Goal: Complete application form

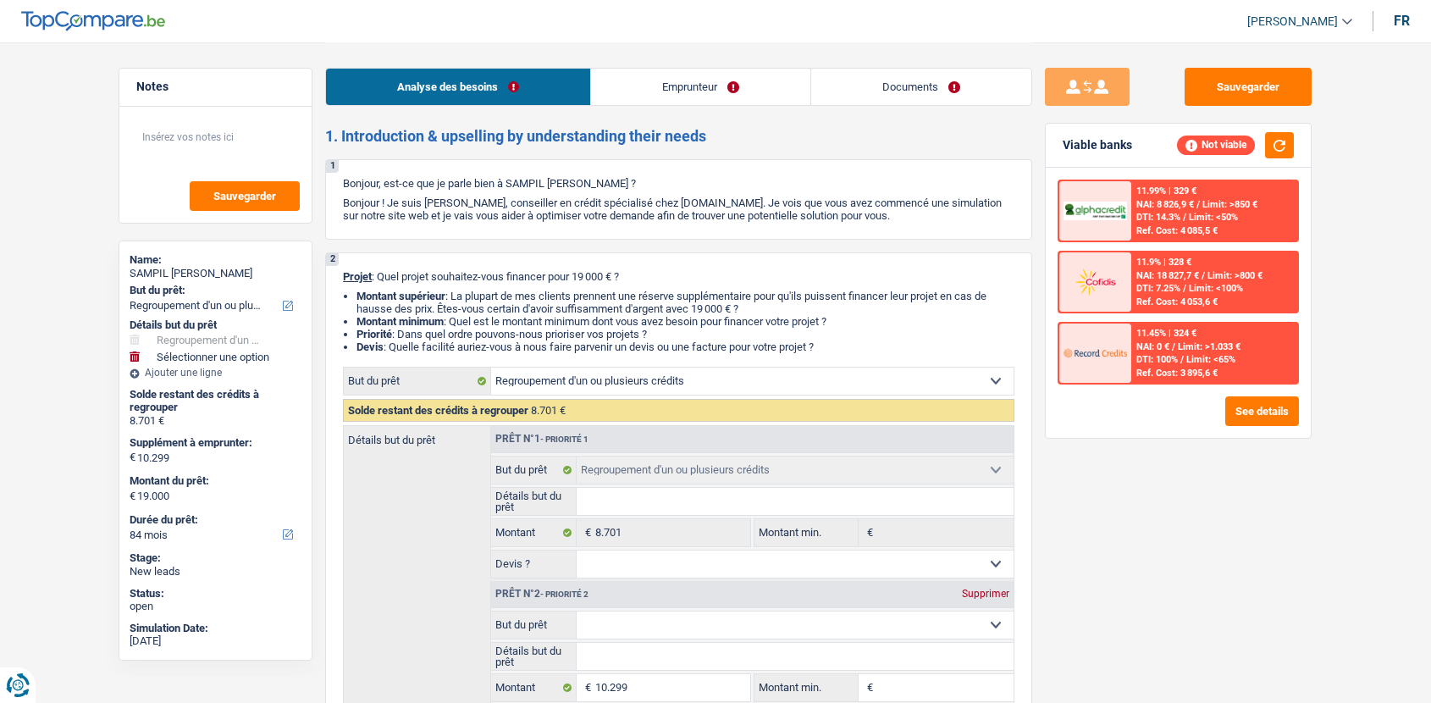
select select "refinancing"
select select "84"
select select "refinancing"
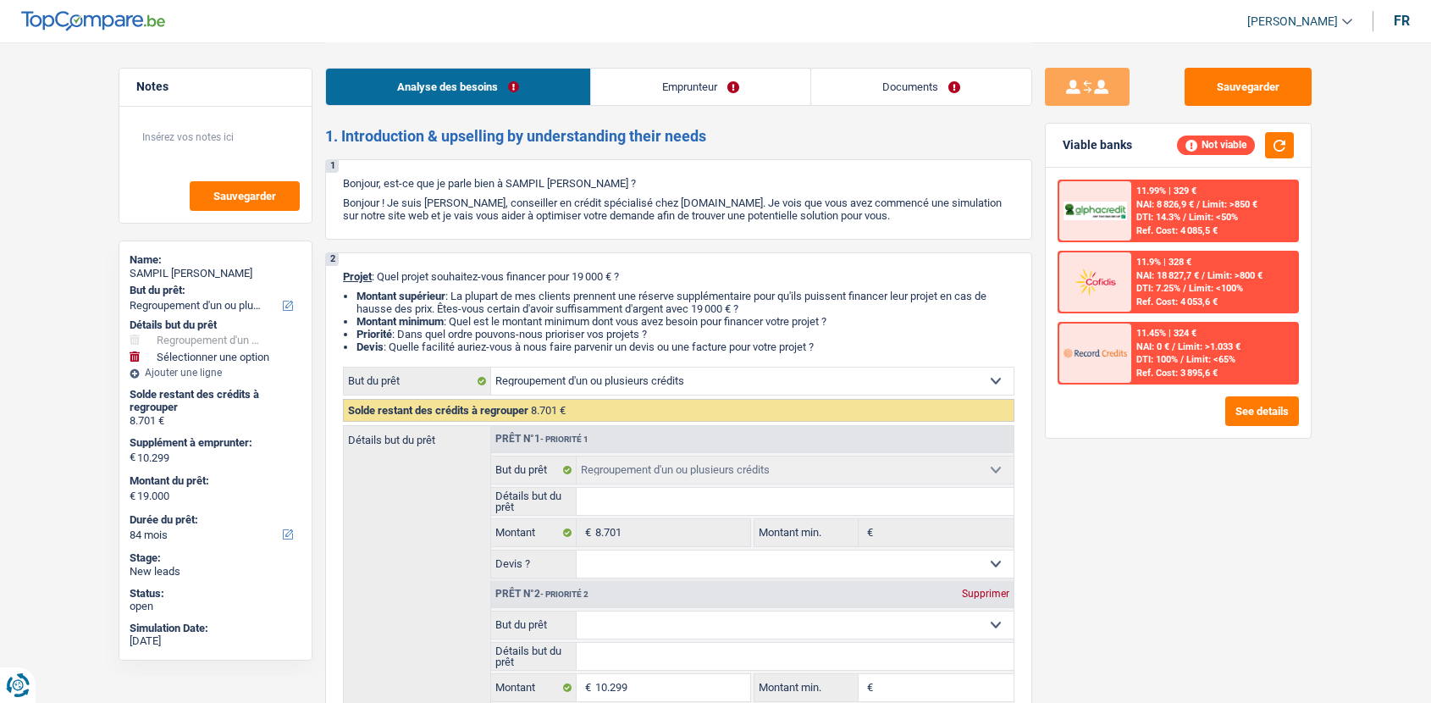
select select "84"
select select "worker"
select select "familyAllowances"
select select "netSalary"
select select "rents"
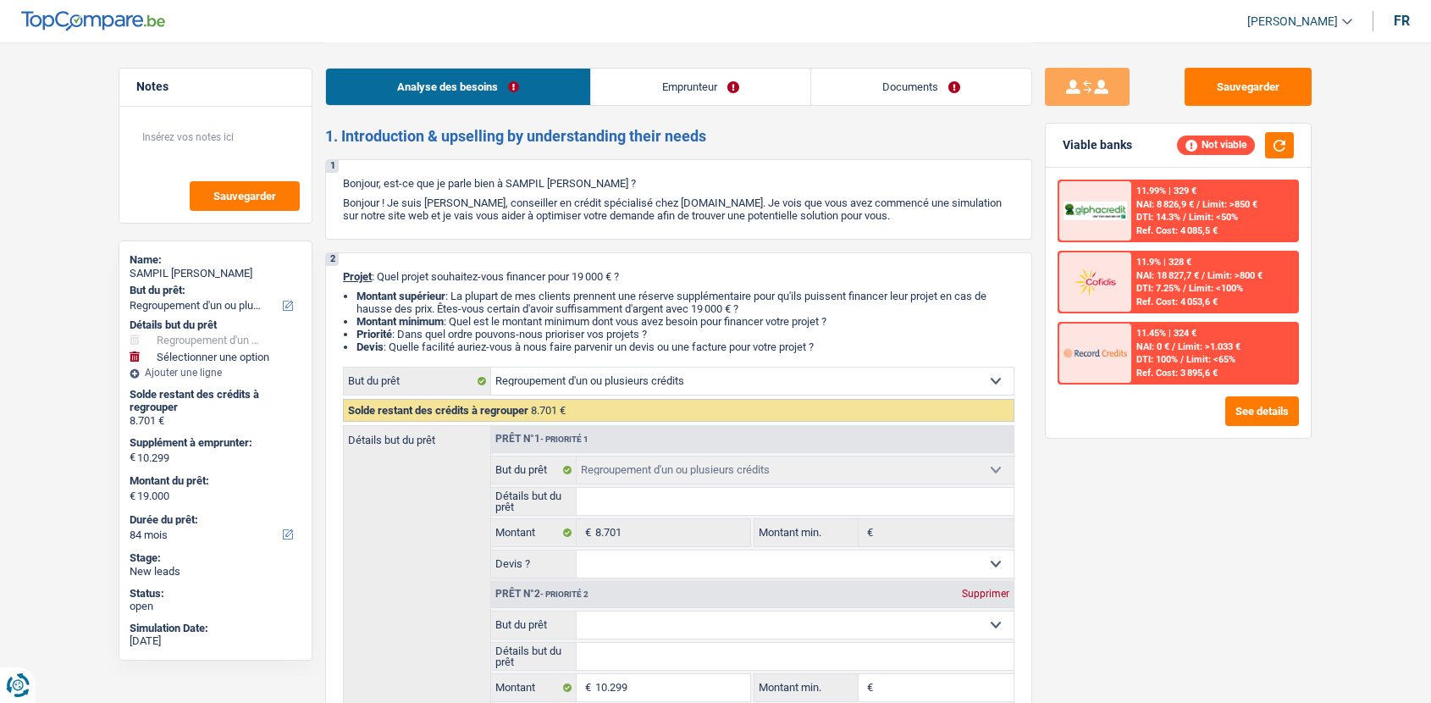
select select "personalLoan"
select select "other"
select select "36"
select select "refinancing"
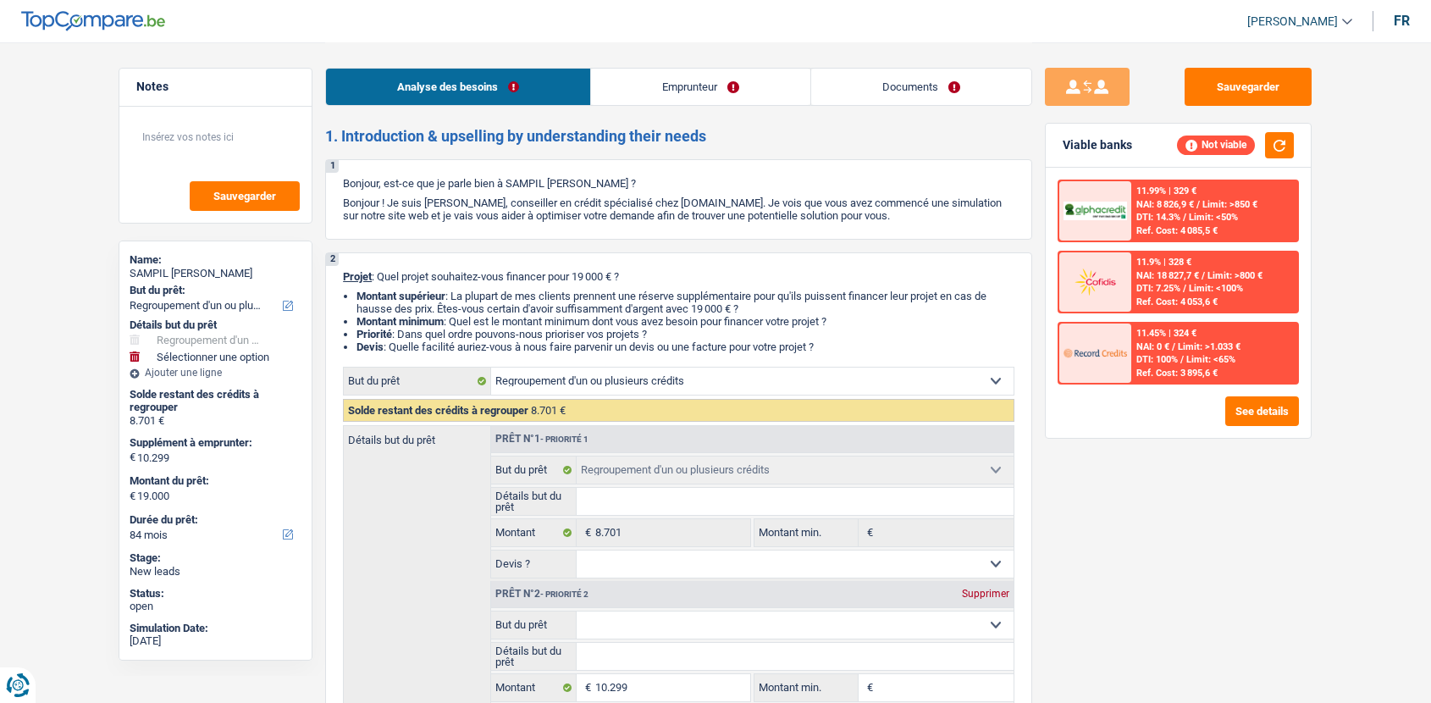
select select "84"
select select "32"
select select "cohabitation"
click at [719, 74] on link "Emprunteur" at bounding box center [700, 87] width 219 height 36
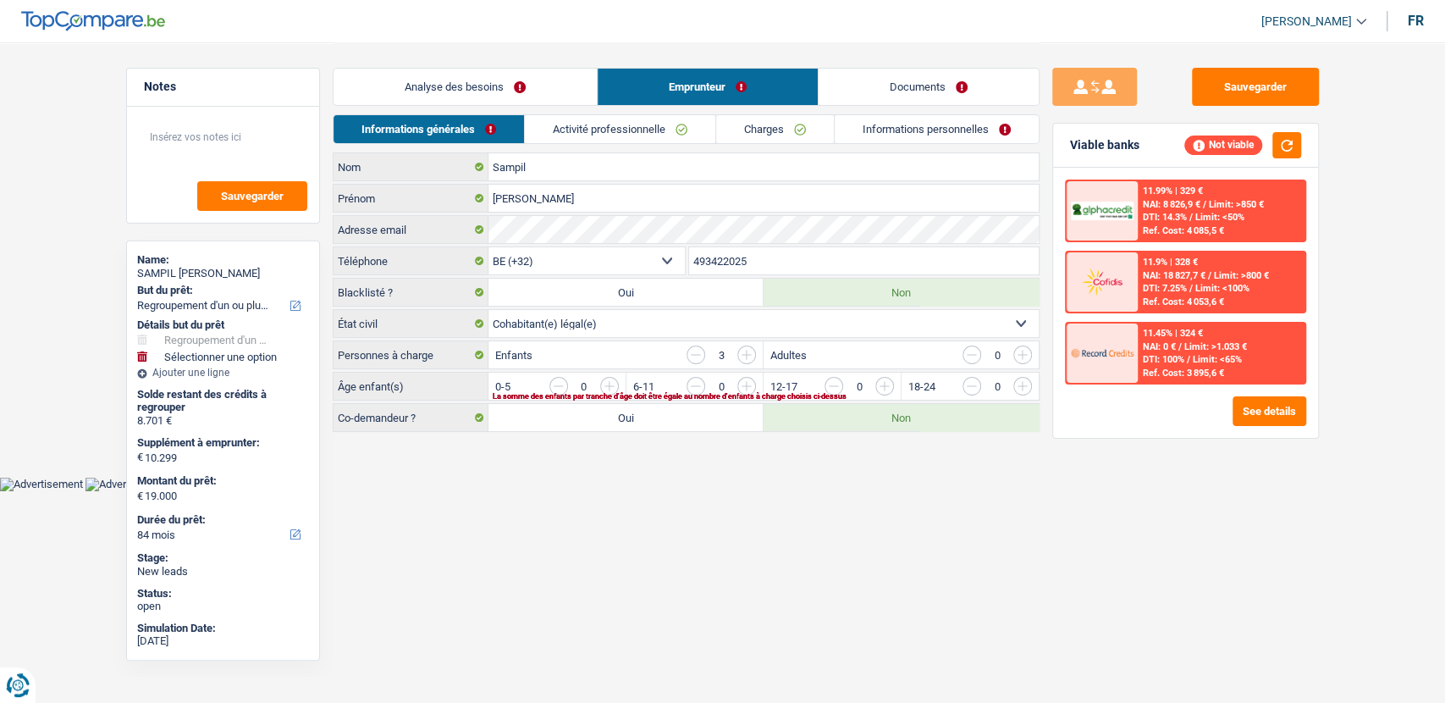
click at [738, 267] on input "493422025" at bounding box center [864, 260] width 350 height 27
paste input "04934220"
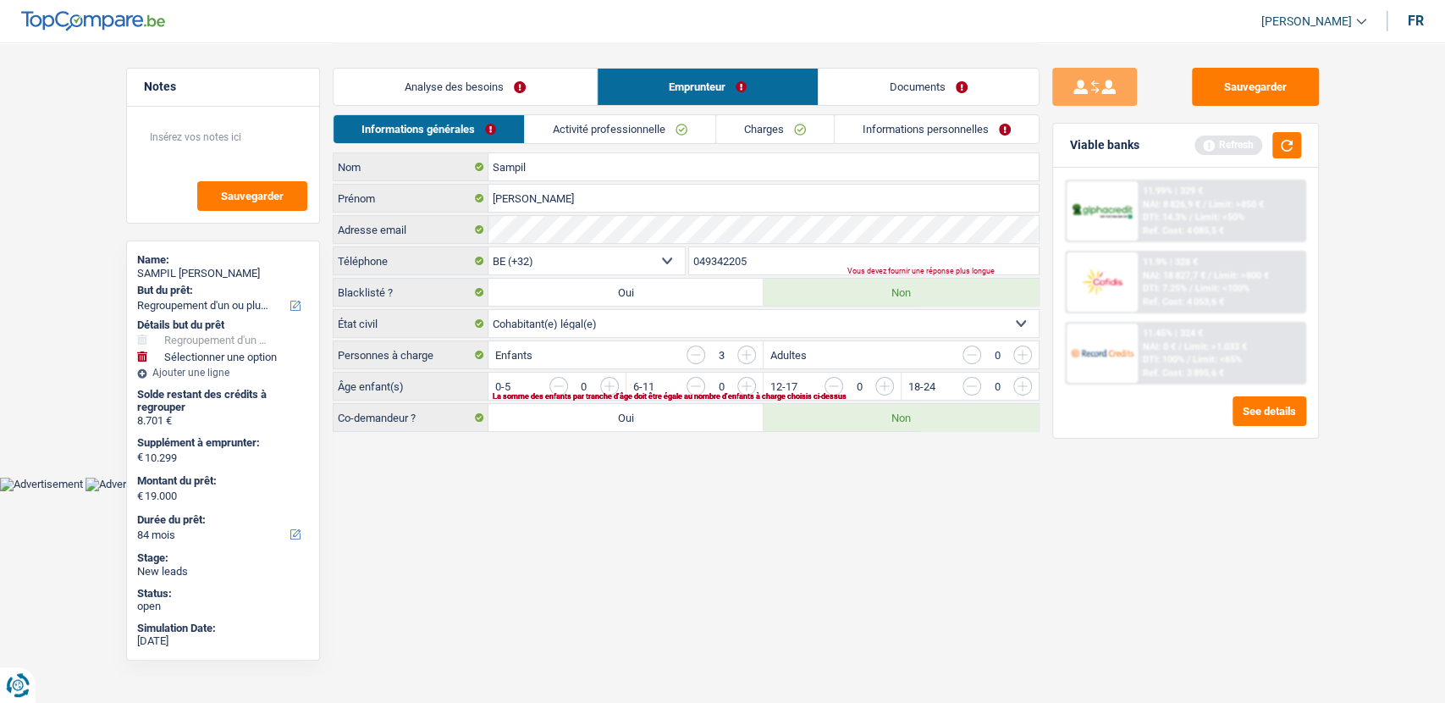
click at [700, 259] on input "049342205" at bounding box center [864, 260] width 350 height 27
click at [786, 259] on input "49342205" at bounding box center [864, 260] width 350 height 27
type input "493422052"
click at [1256, 95] on button "Sauvegarder" at bounding box center [1255, 87] width 127 height 38
click at [1273, 80] on button "Sauvegarder" at bounding box center [1255, 87] width 127 height 38
